Goal: Transaction & Acquisition: Book appointment/travel/reservation

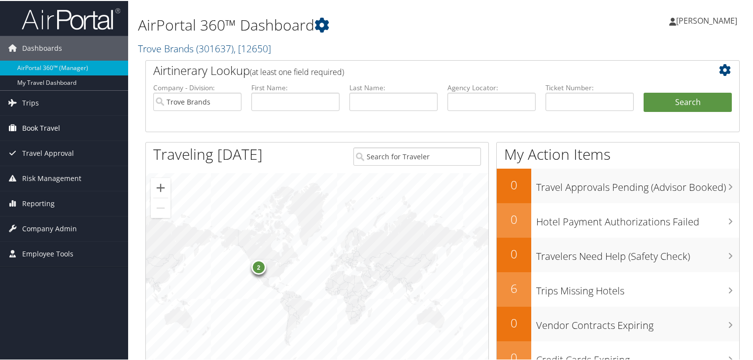
click at [45, 130] on span "Book Travel" at bounding box center [41, 127] width 38 height 25
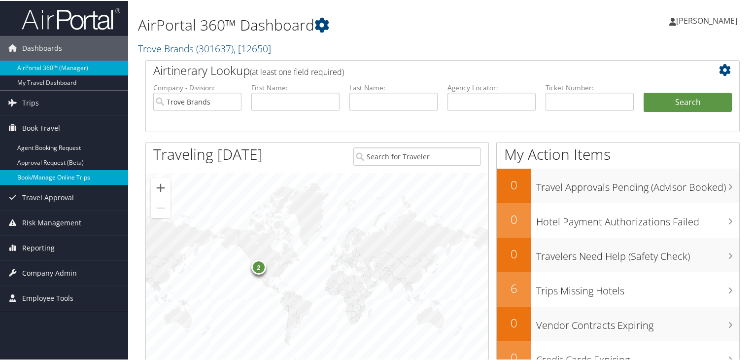
click at [74, 178] on link "Book/Manage Online Trips" at bounding box center [64, 176] width 128 height 15
